Goal: Transaction & Acquisition: Subscribe to service/newsletter

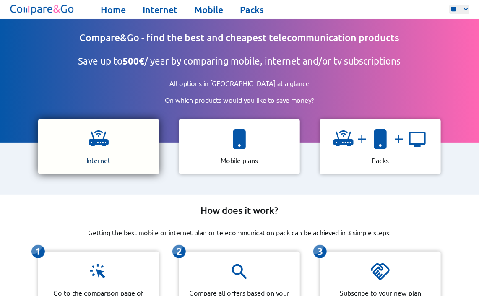
click at [124, 159] on div "Internet" at bounding box center [98, 146] width 121 height 55
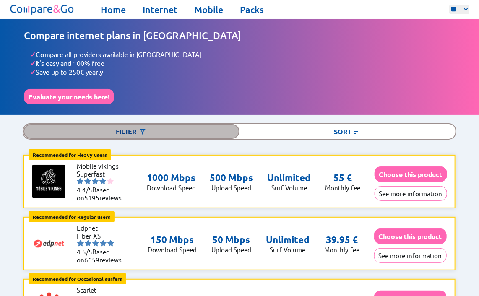
click at [145, 129] on img at bounding box center [142, 132] width 8 height 8
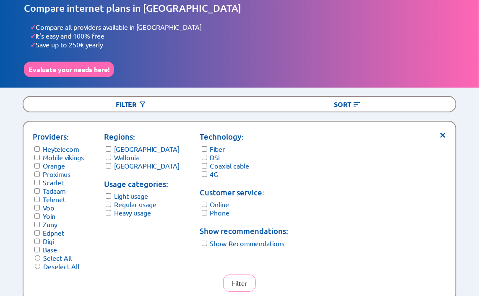
scroll to position [42, 0]
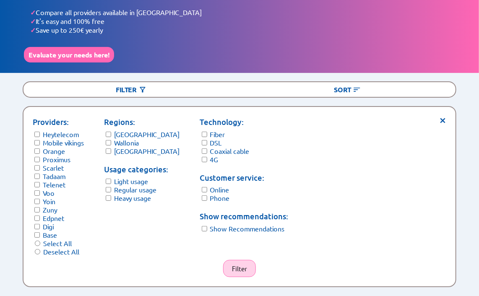
click at [244, 263] on button "Filter" at bounding box center [239, 268] width 33 height 17
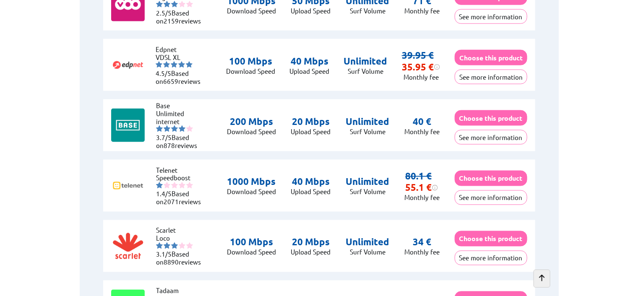
scroll to position [378, 0]
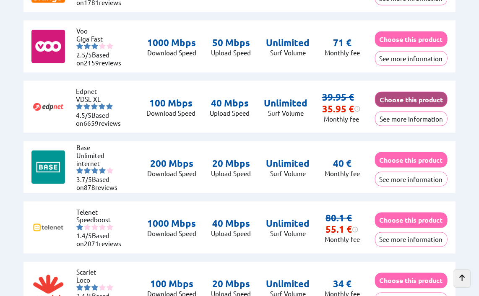
click at [390, 98] on button "Choose this product" at bounding box center [411, 100] width 73 height 16
